Goal: Go to known website: Access a specific website the user already knows

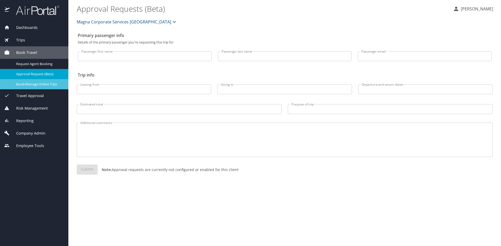
click at [42, 84] on span "Book/Manage Online Trips" at bounding box center [39, 84] width 46 height 5
